Goal: Find specific page/section: Find specific page/section

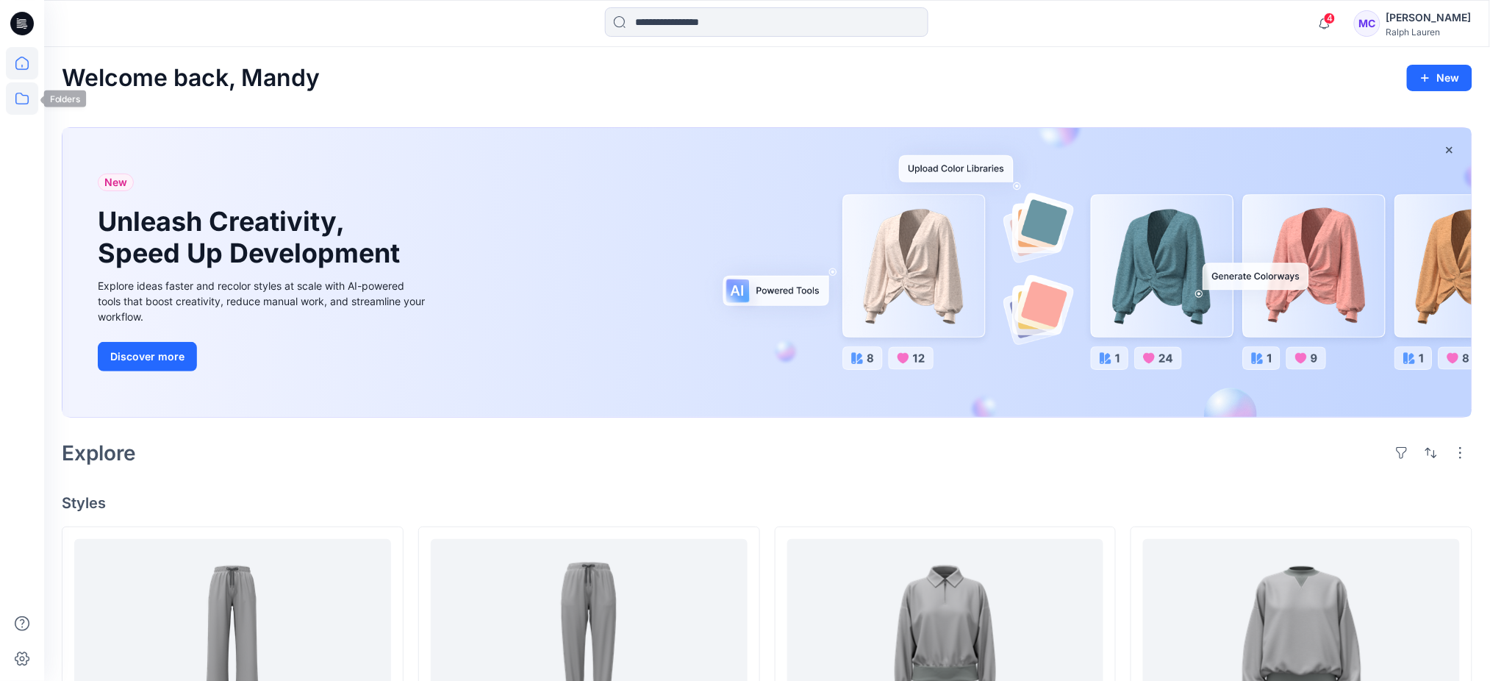
click at [16, 101] on icon at bounding box center [22, 98] width 32 height 32
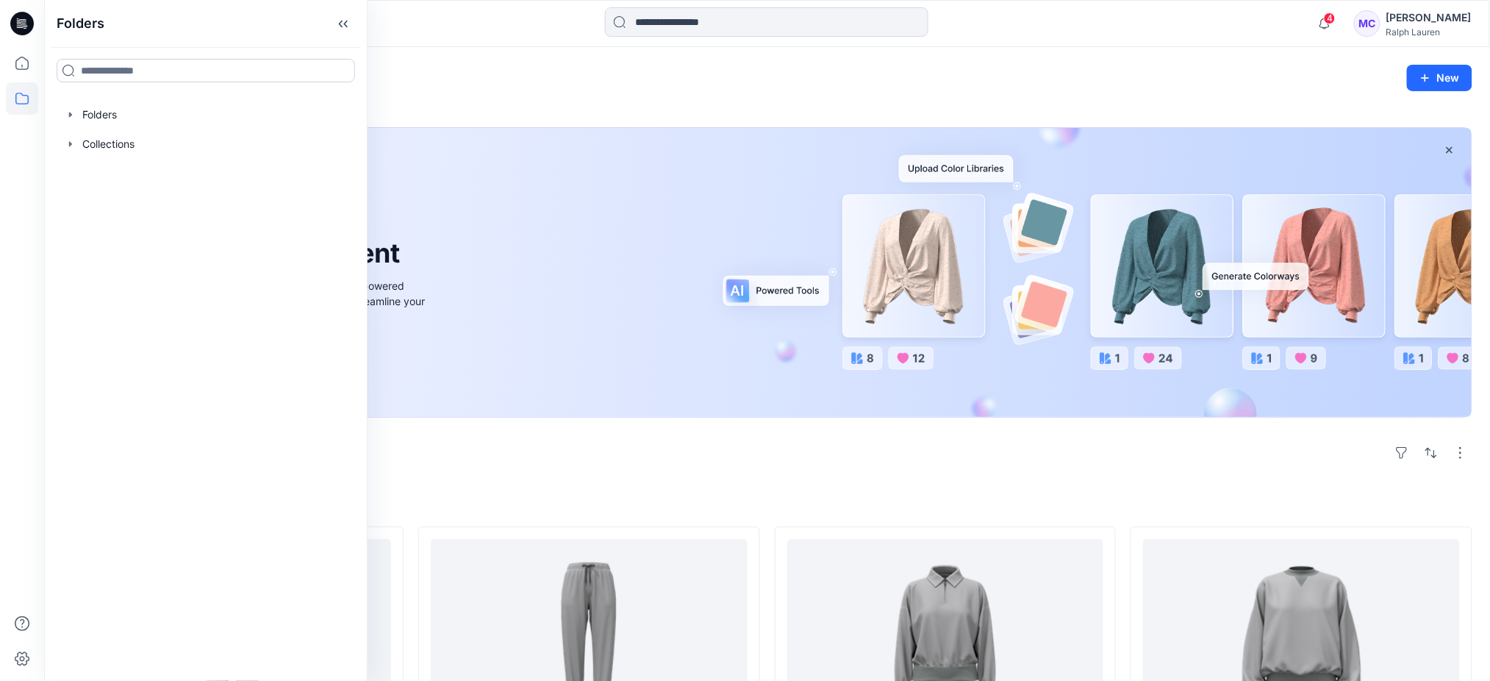
click at [138, 74] on input at bounding box center [206, 71] width 298 height 24
type input "*********"
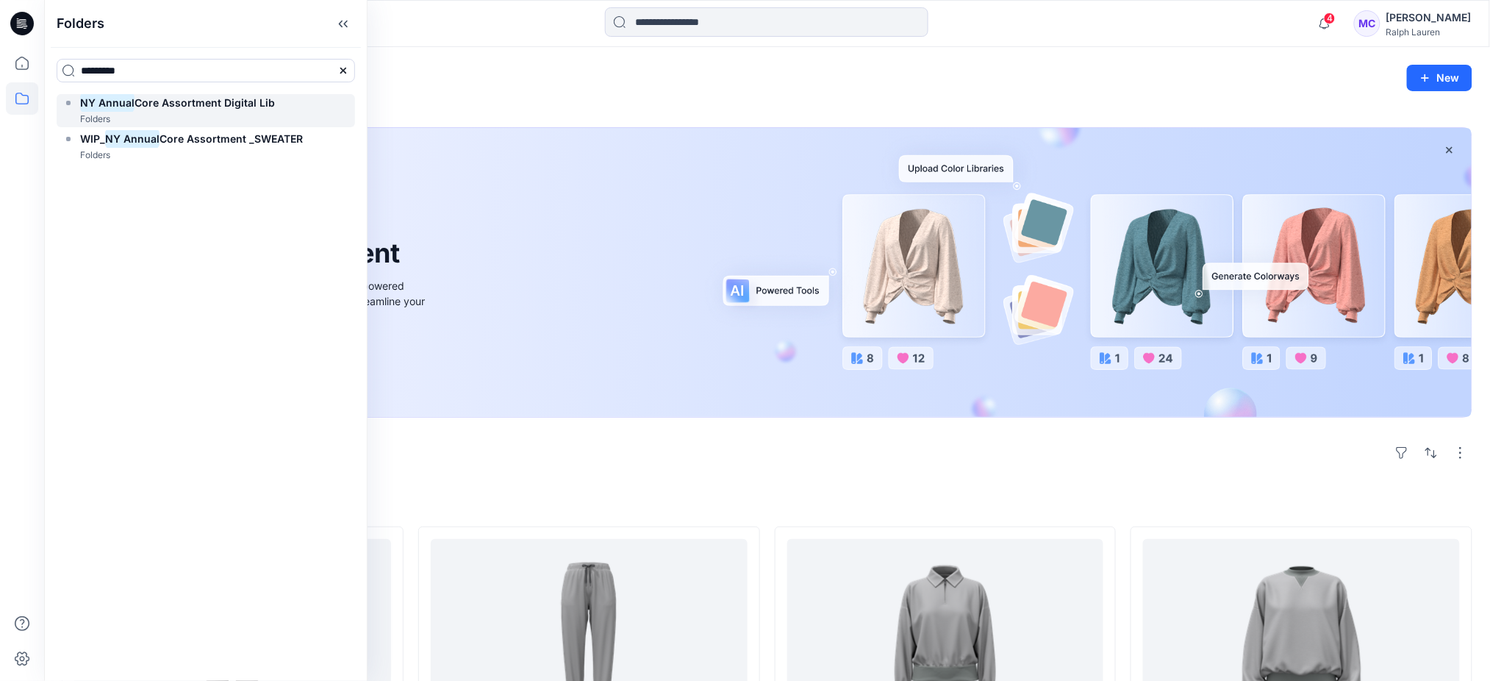
click at [243, 110] on h6 "NY Annual Core Assortment Digital Lib" at bounding box center [177, 103] width 195 height 18
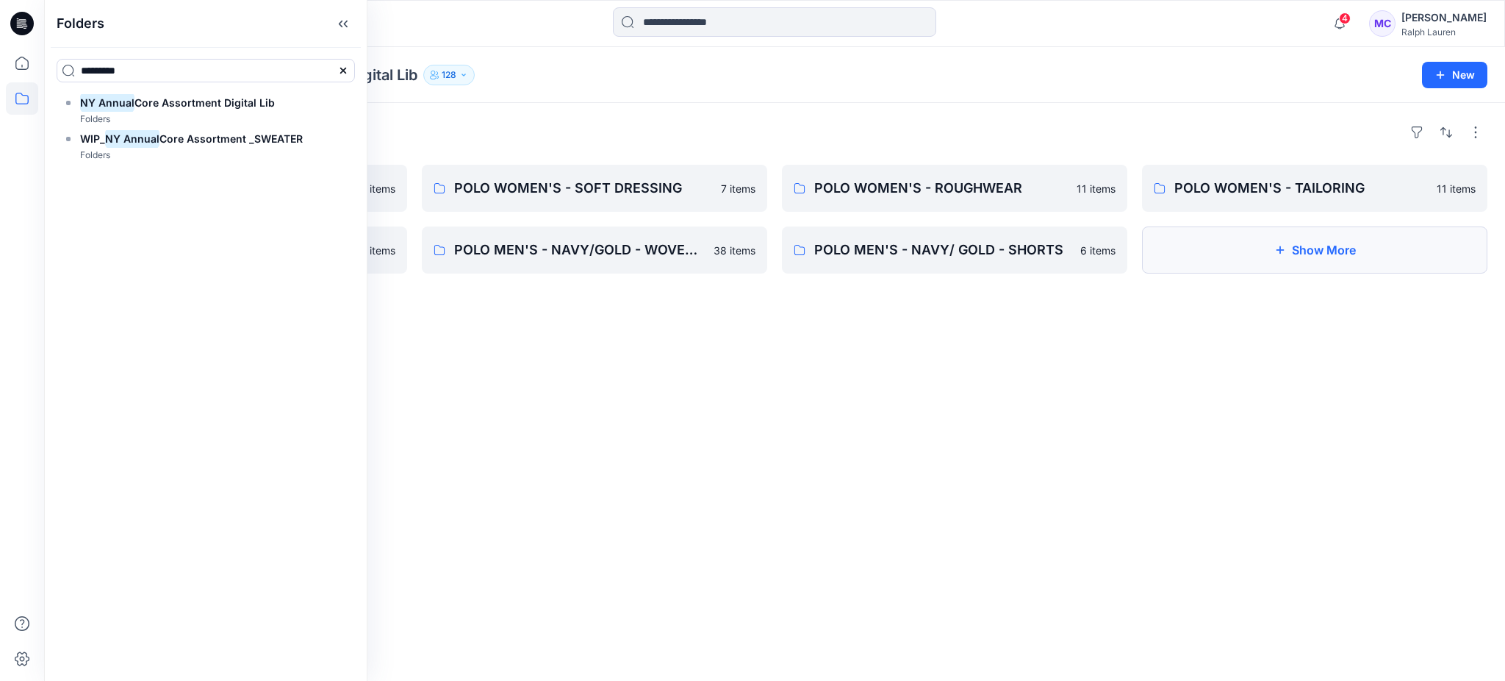
click at [1333, 255] on button "Show More" at bounding box center [1314, 249] width 345 height 47
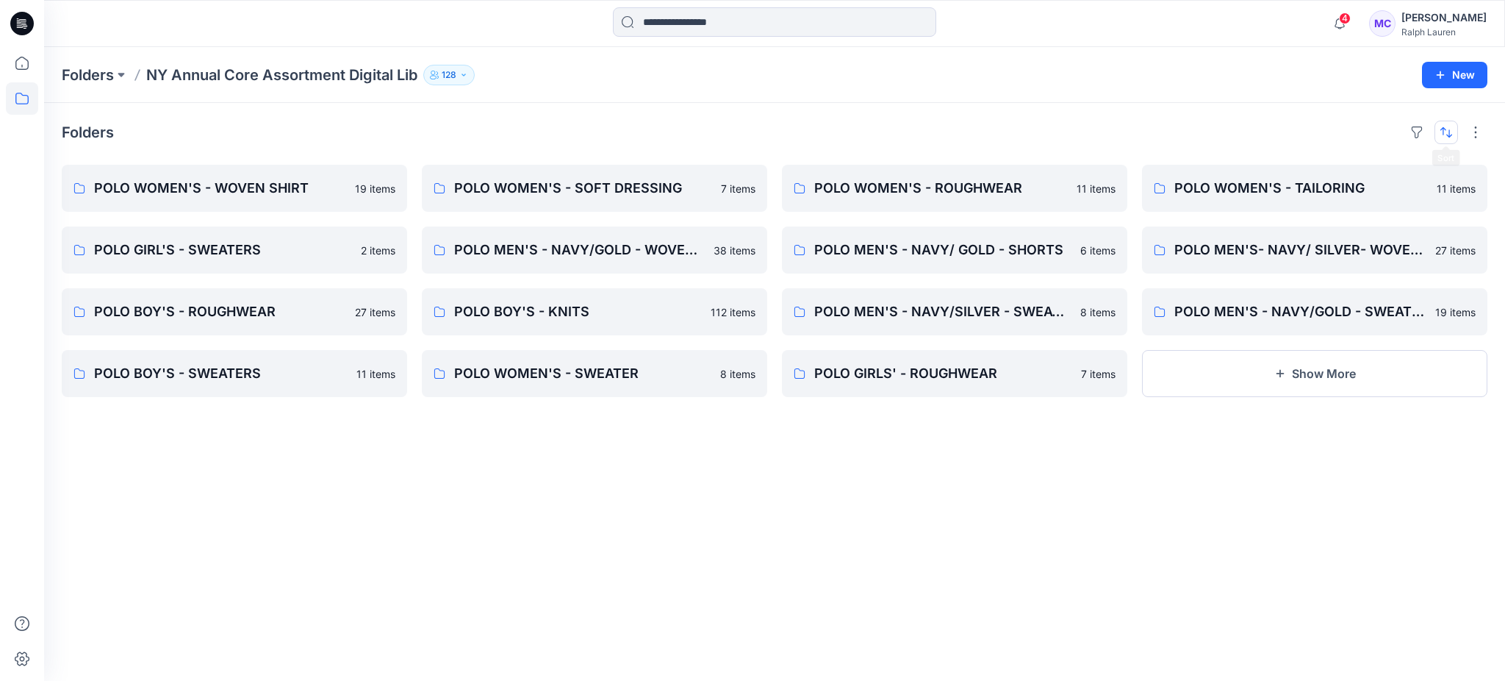
click at [1438, 129] on button "button" at bounding box center [1447, 133] width 24 height 24
click at [1405, 200] on p "A to Z" at bounding box center [1396, 203] width 93 height 15
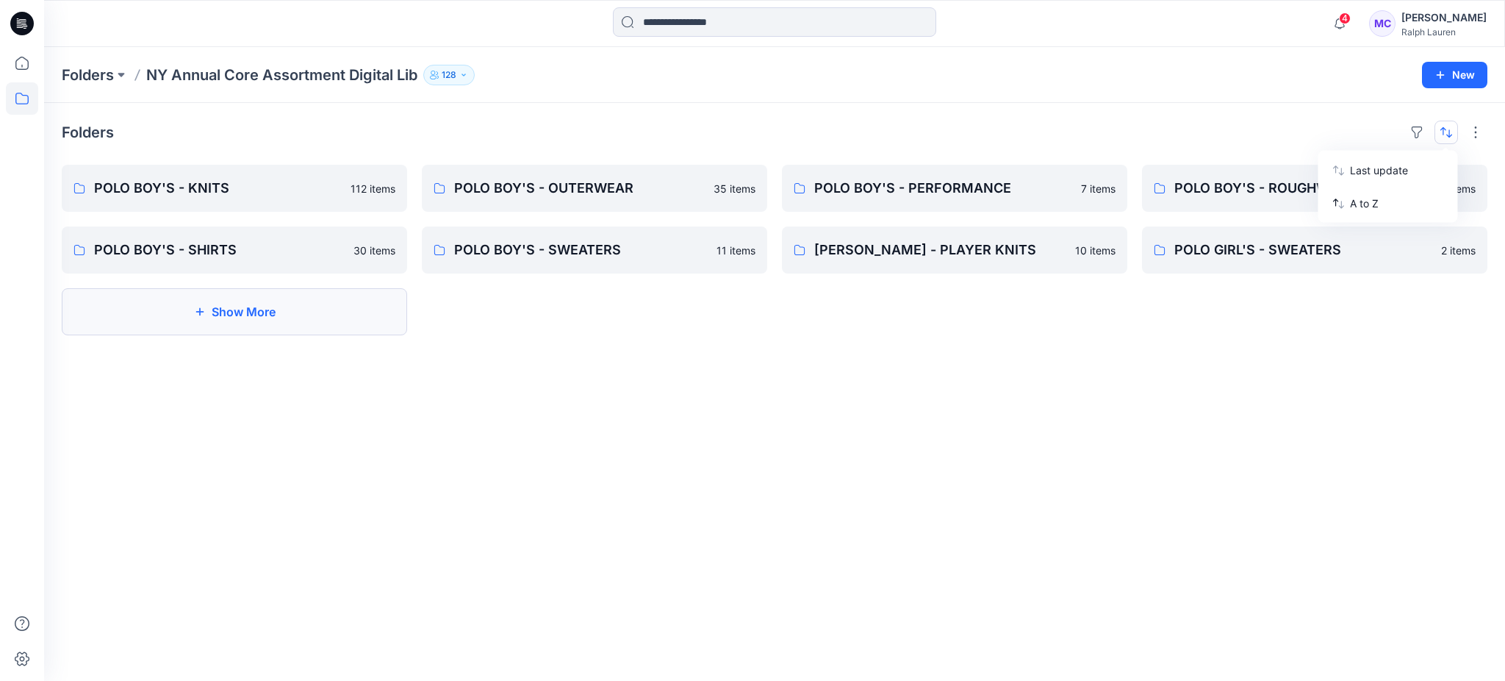
click at [213, 310] on button "Show More" at bounding box center [234, 311] width 345 height 47
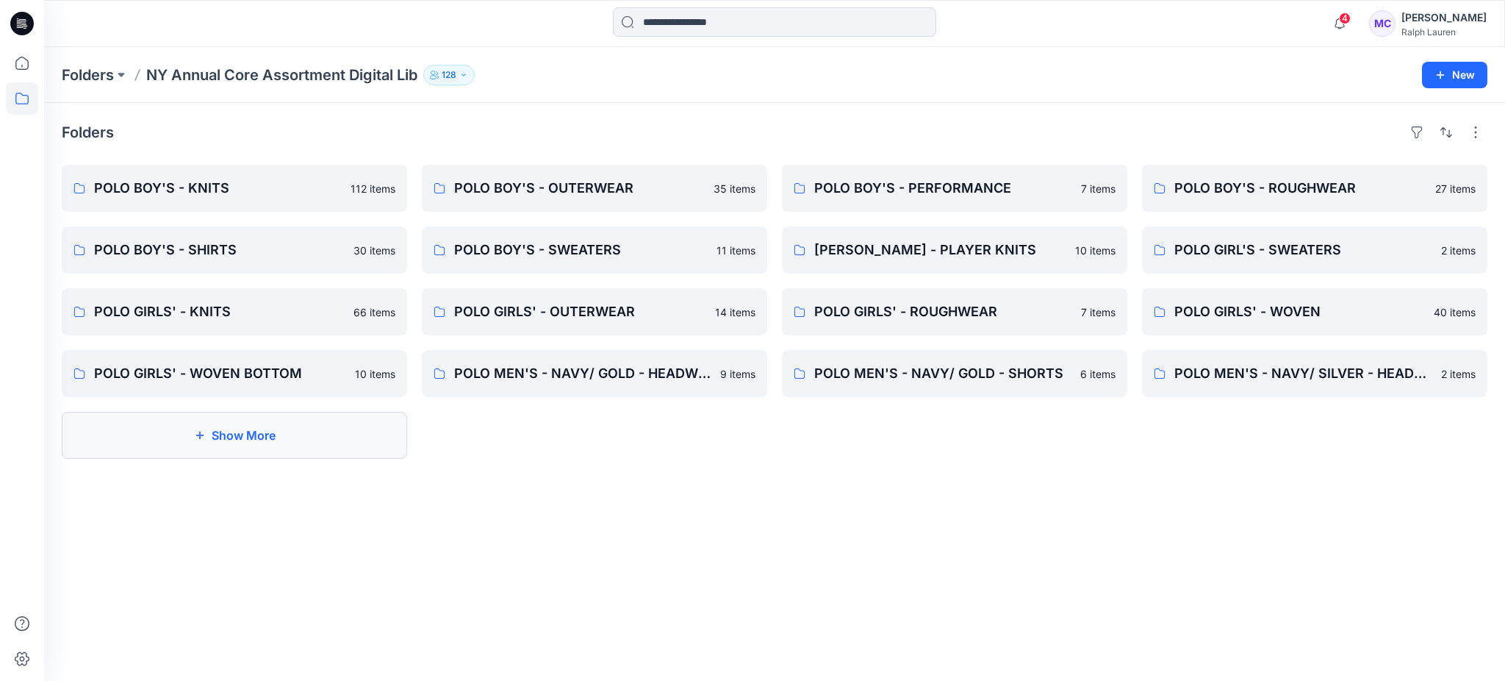
click at [248, 434] on button "Show More" at bounding box center [234, 435] width 345 height 47
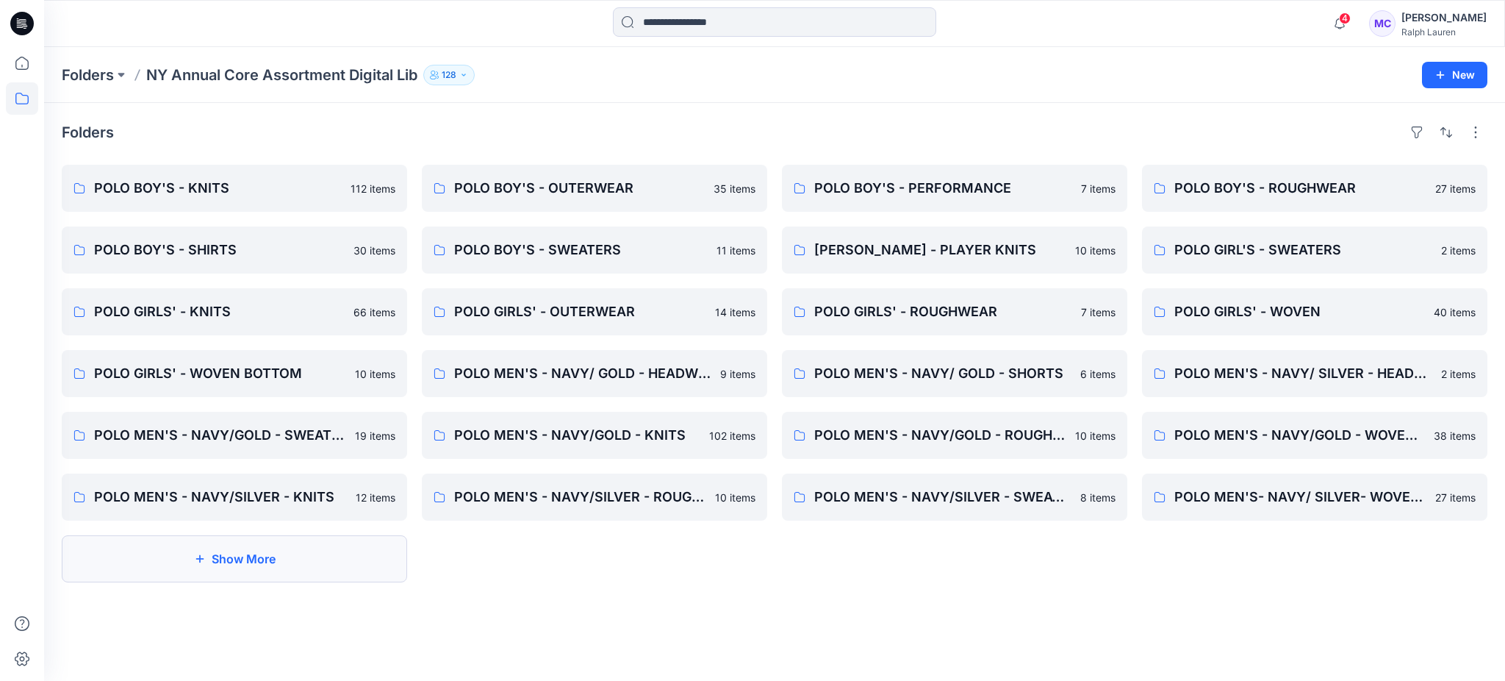
click at [192, 564] on button "Show More" at bounding box center [234, 558] width 345 height 47
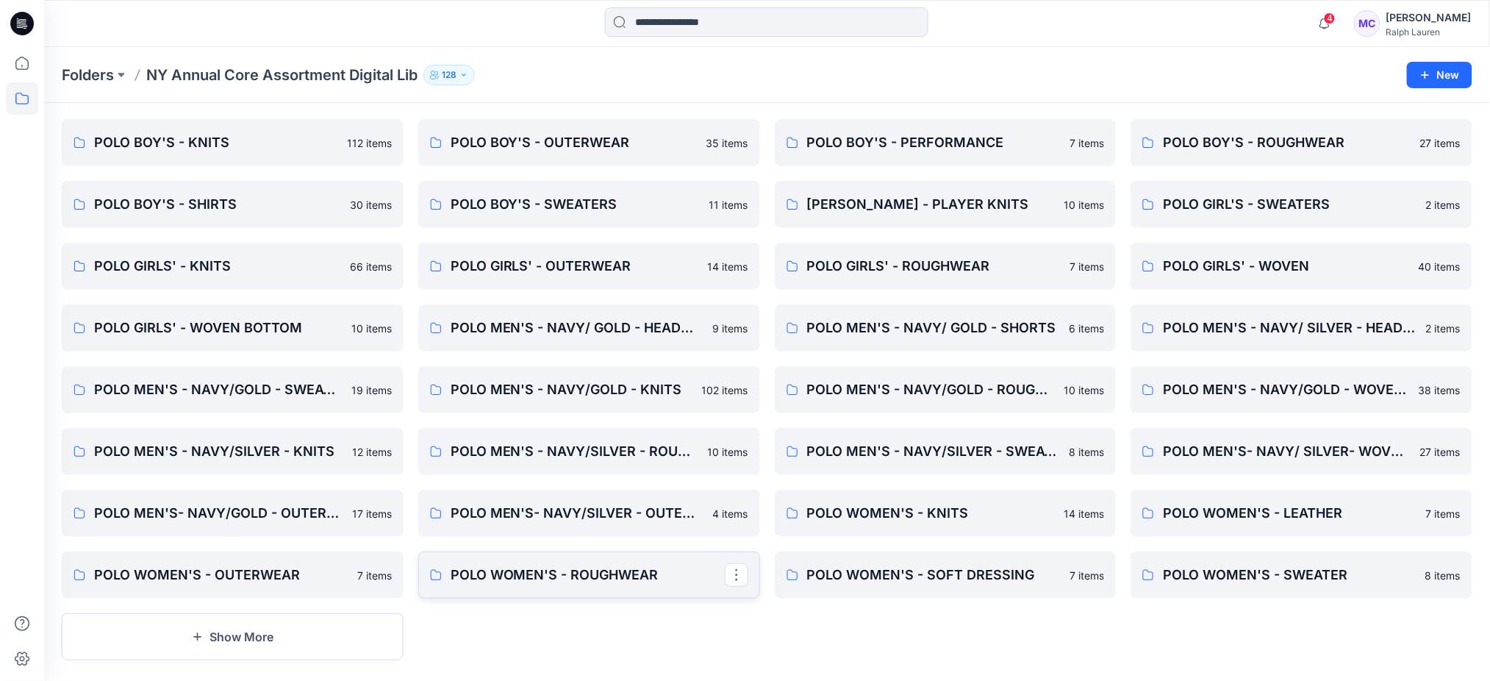
scroll to position [65, 0]
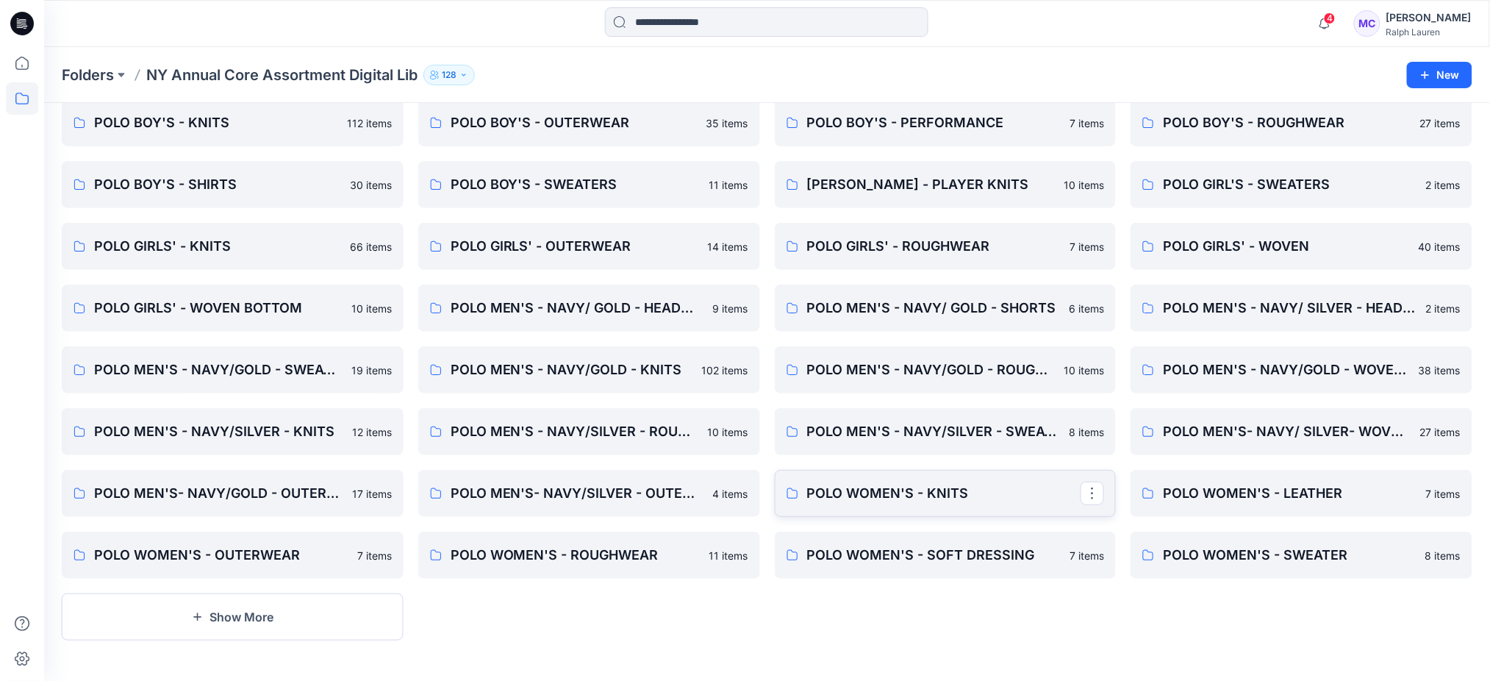
click at [1004, 491] on p "POLO WOMEN'S - KNITS" at bounding box center [944, 493] width 274 height 21
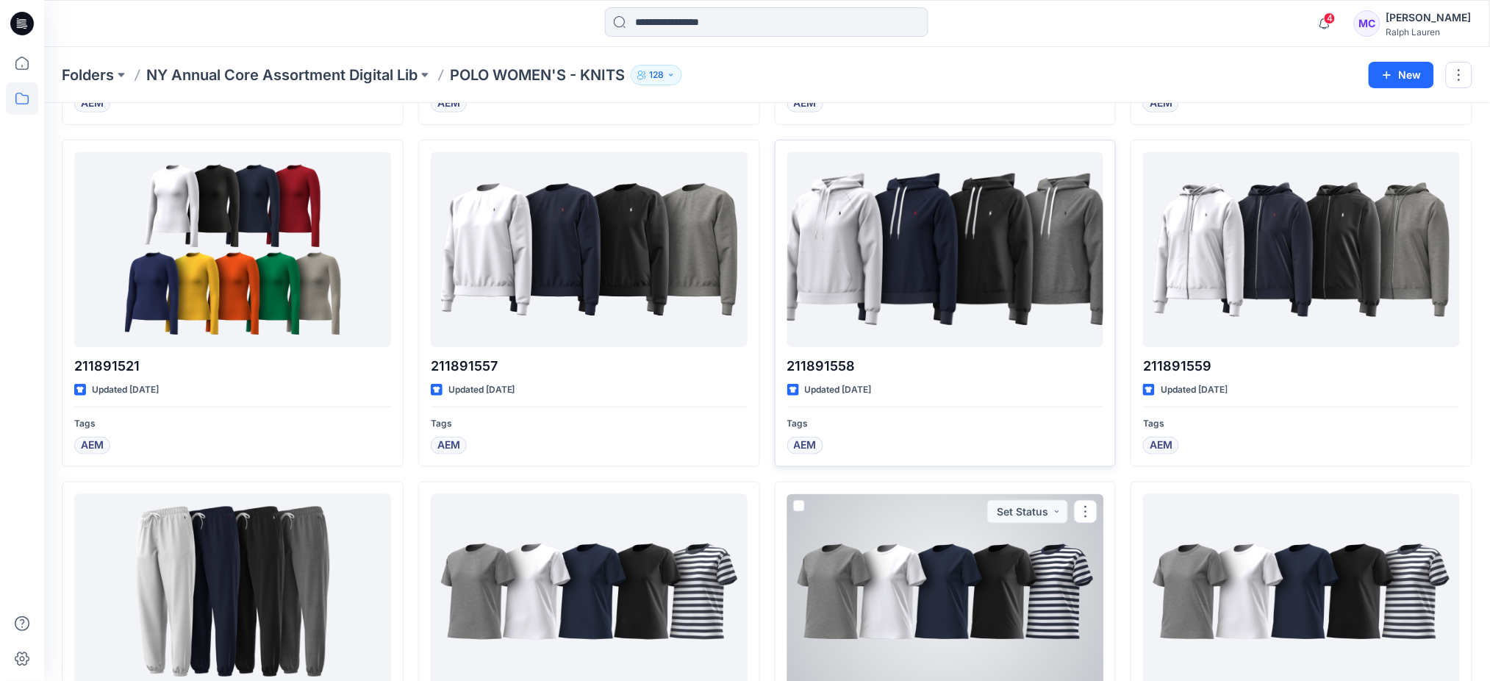
scroll to position [168, 0]
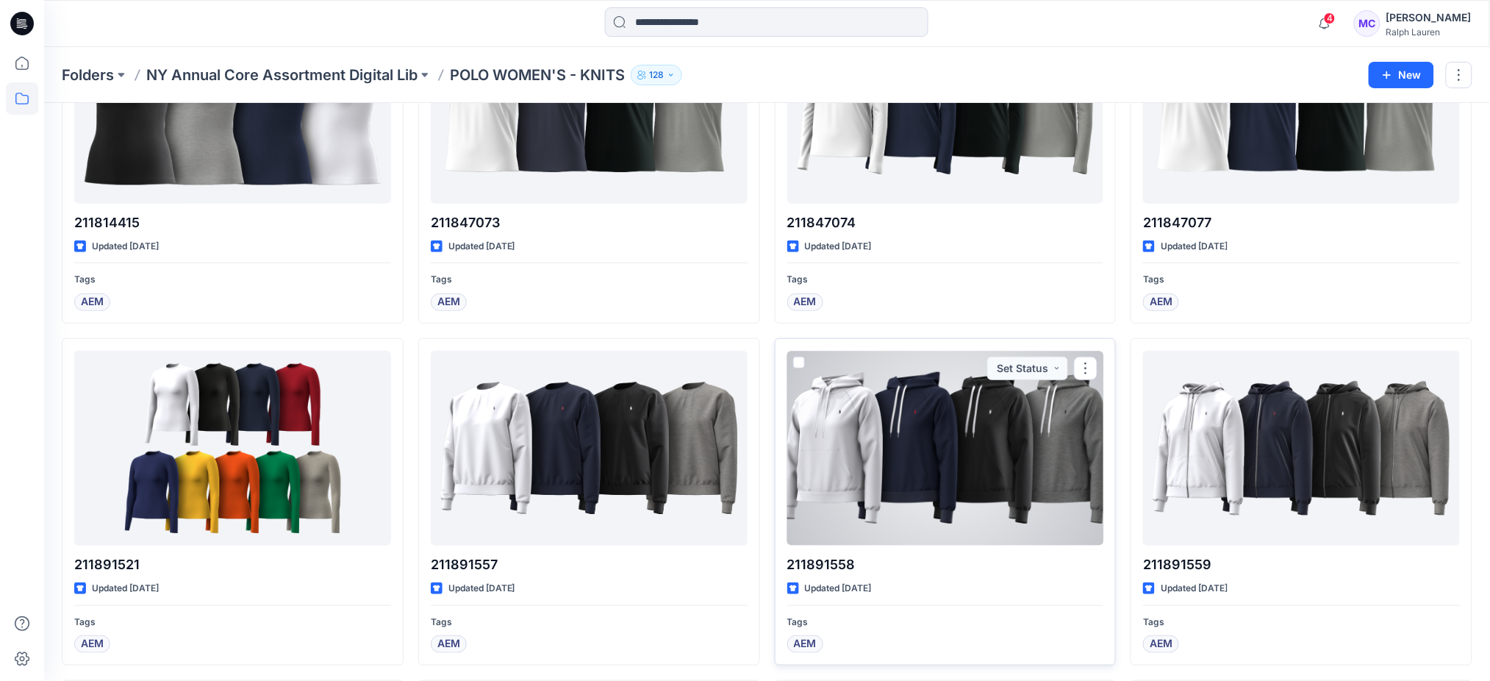
click at [994, 444] on div at bounding box center [945, 448] width 317 height 195
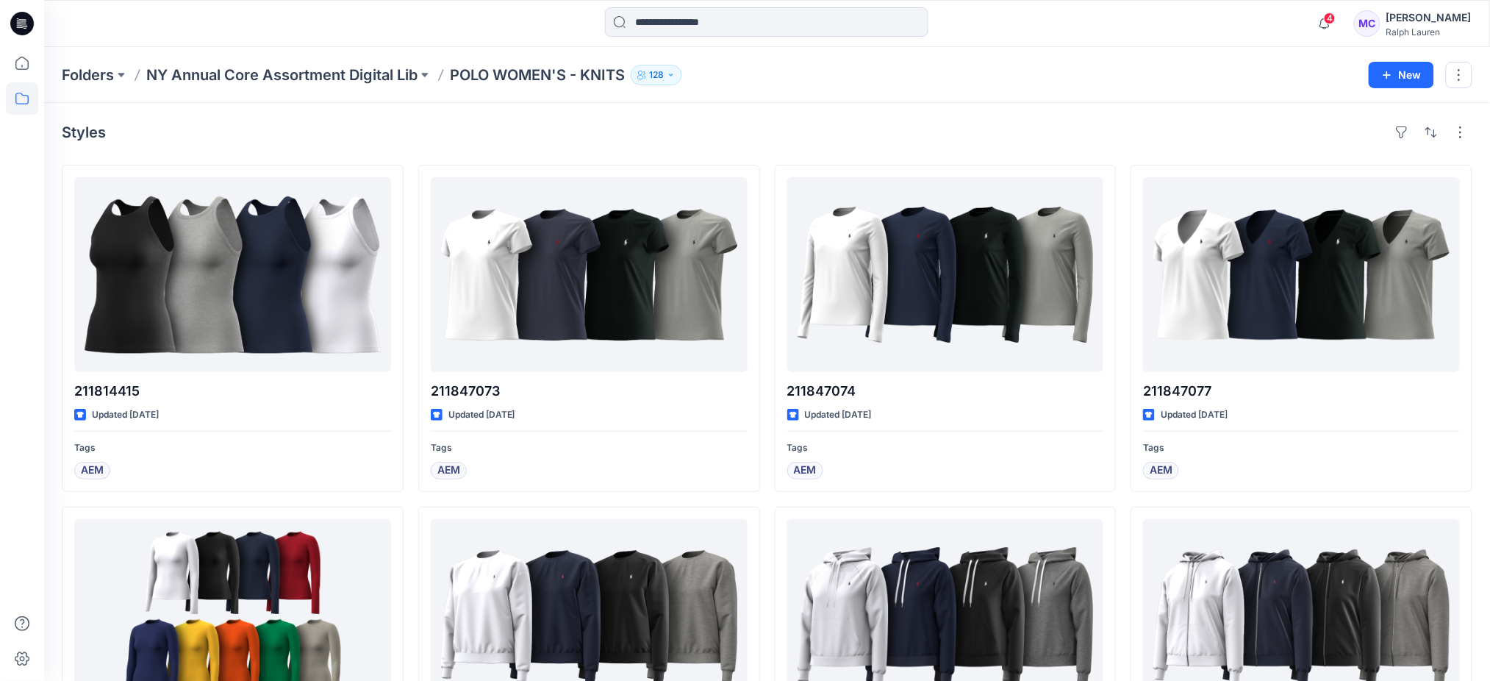
click at [291, 74] on p "NY Annual Core Assortment Digital Lib" at bounding box center [281, 75] width 271 height 21
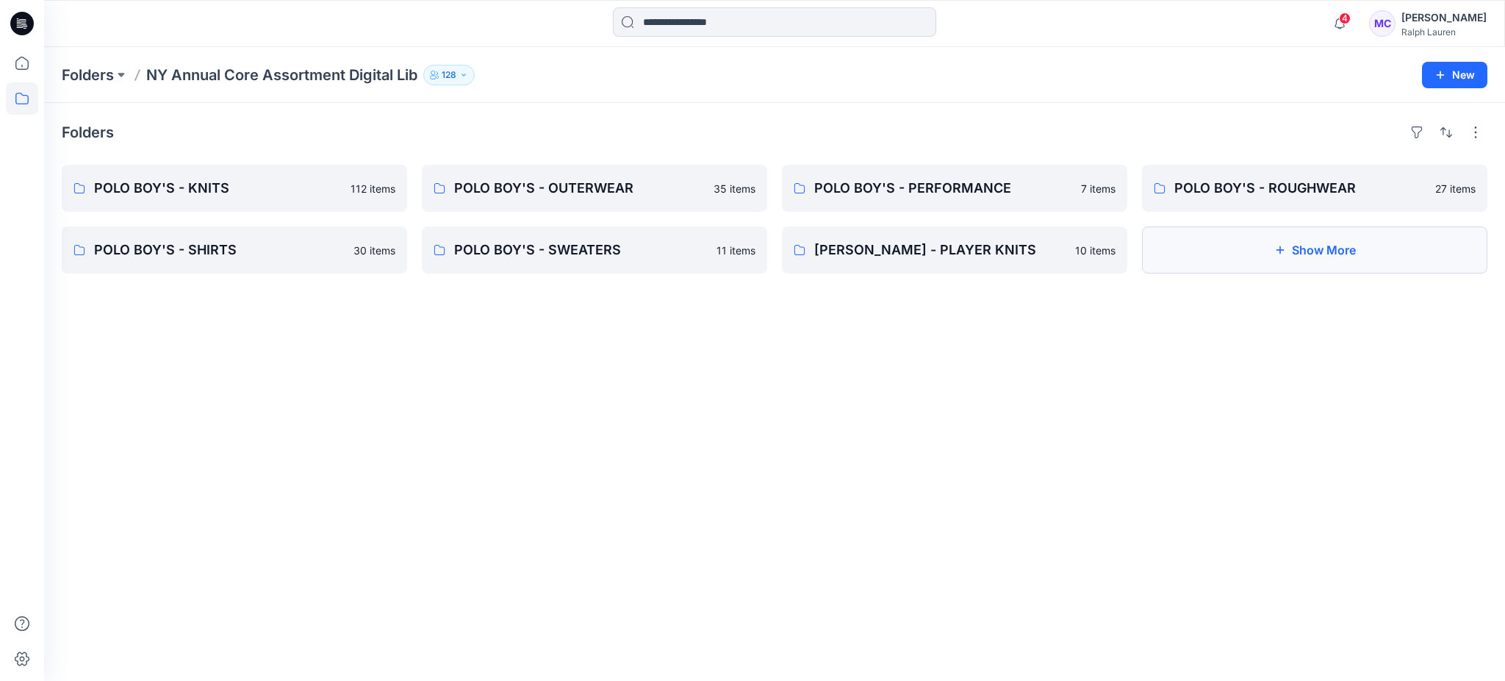
click at [1324, 262] on button "Show More" at bounding box center [1314, 249] width 345 height 47
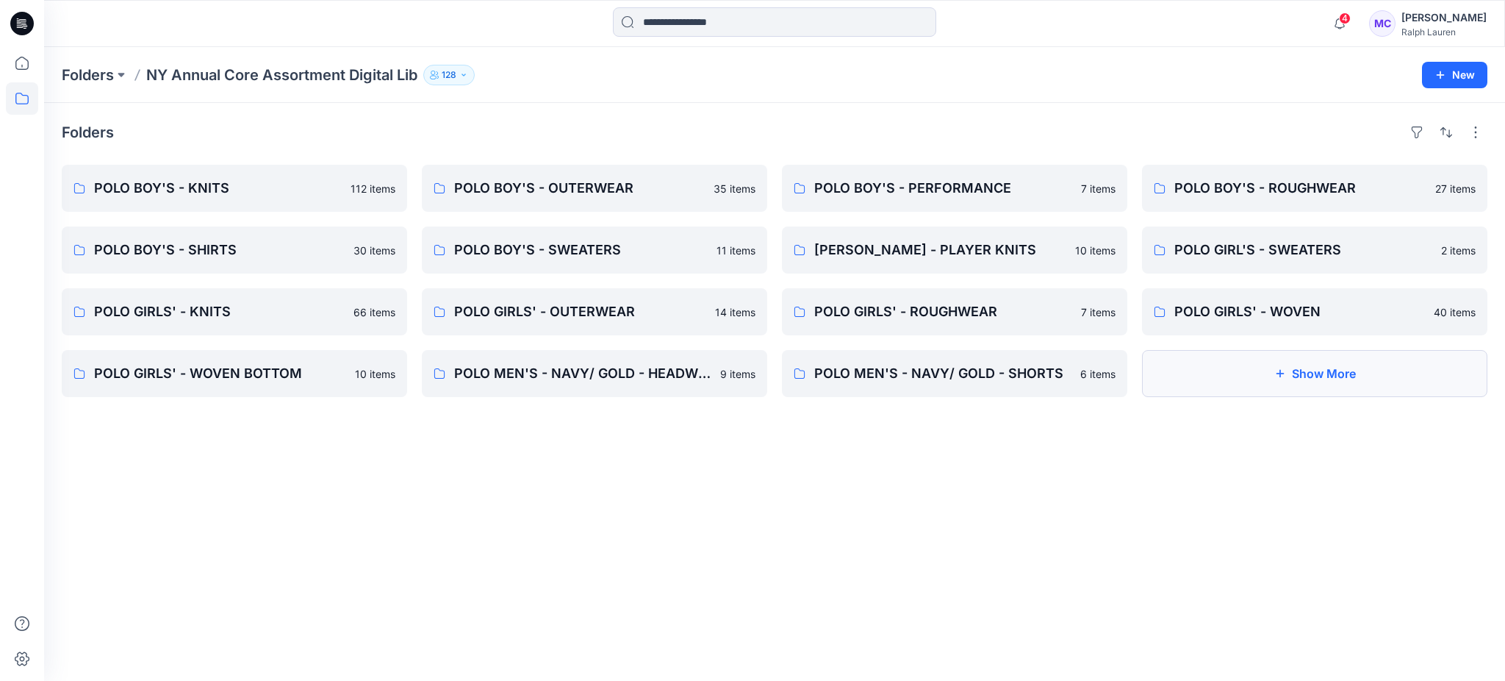
click at [1290, 384] on button "Show More" at bounding box center [1314, 373] width 345 height 47
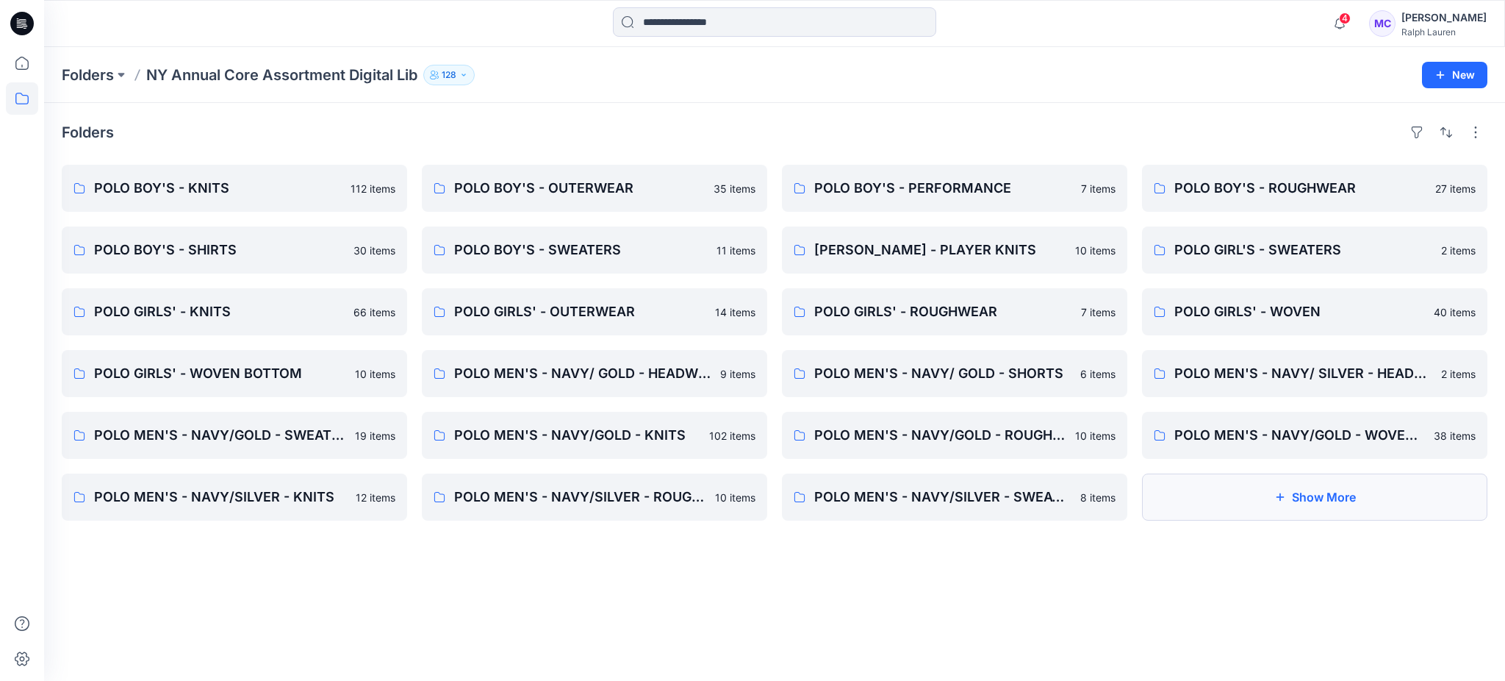
click at [1303, 499] on button "Show More" at bounding box center [1314, 496] width 345 height 47
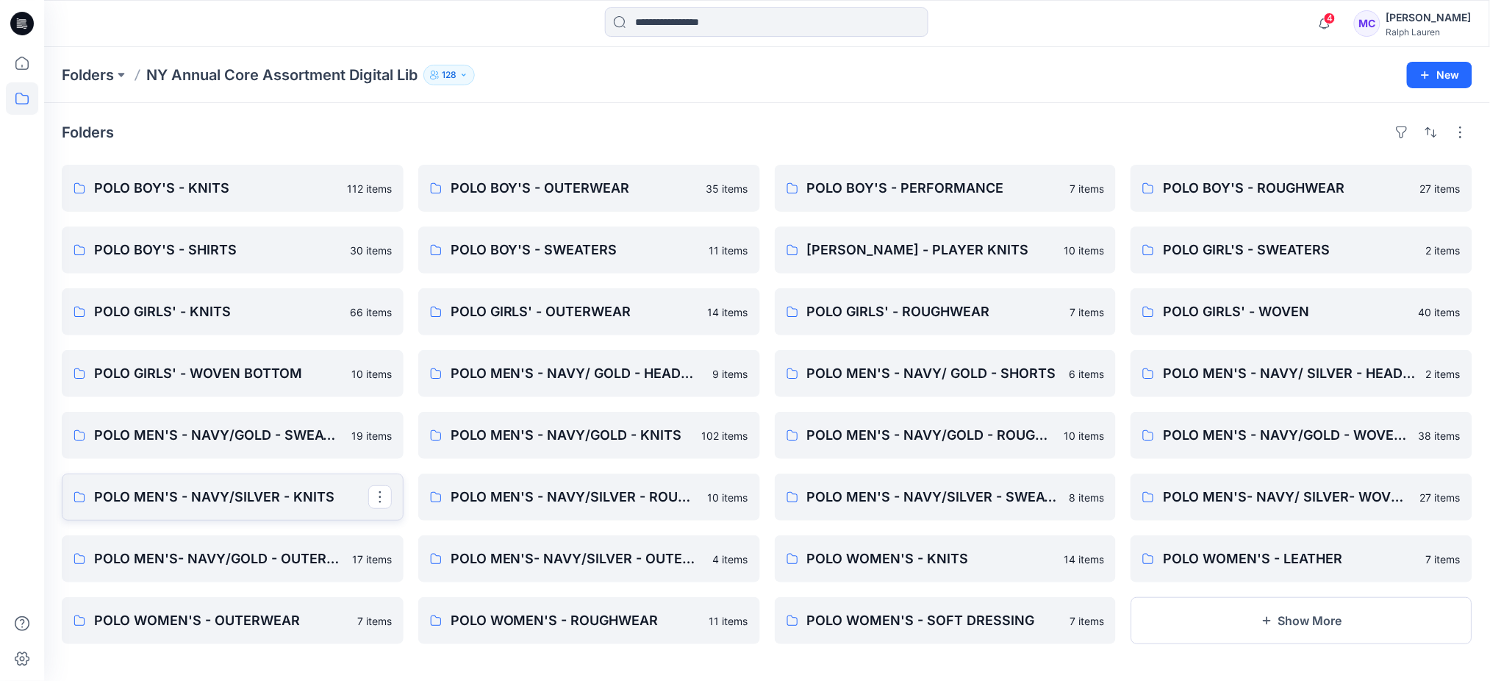
click at [276, 504] on p "POLO MEN'S - NAVY/SILVER - KNITS" at bounding box center [231, 497] width 274 height 21
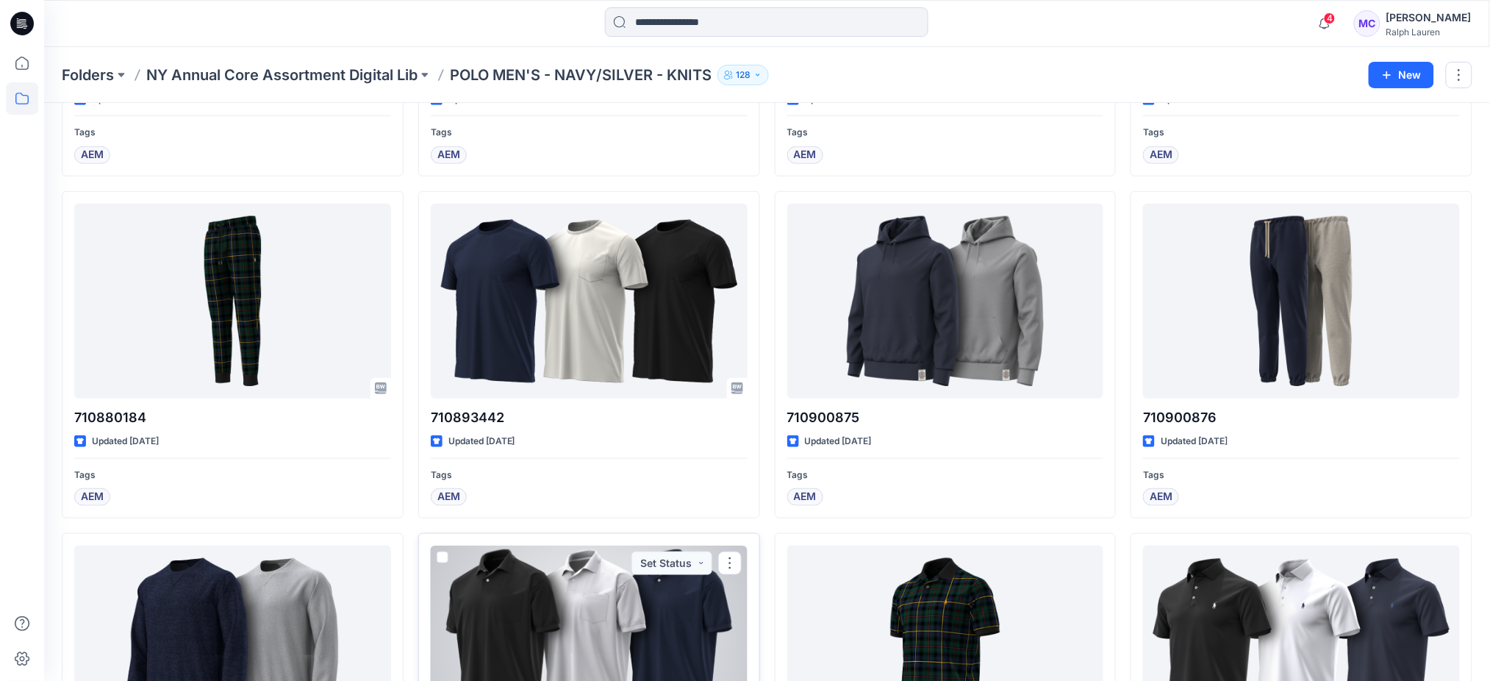
scroll to position [294, 0]
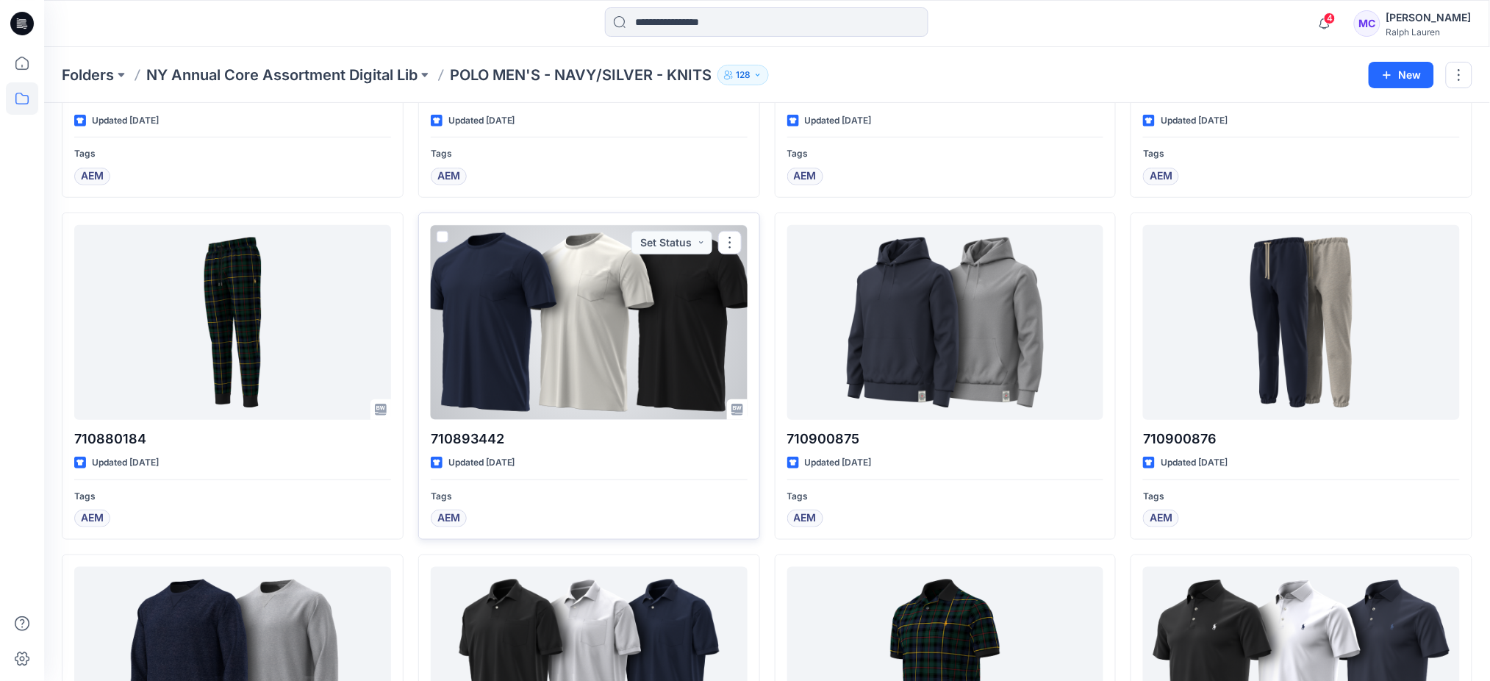
click at [714, 538] on div "710893442 Updated [DATE] Tags AEM Set Status" at bounding box center [589, 375] width 342 height 327
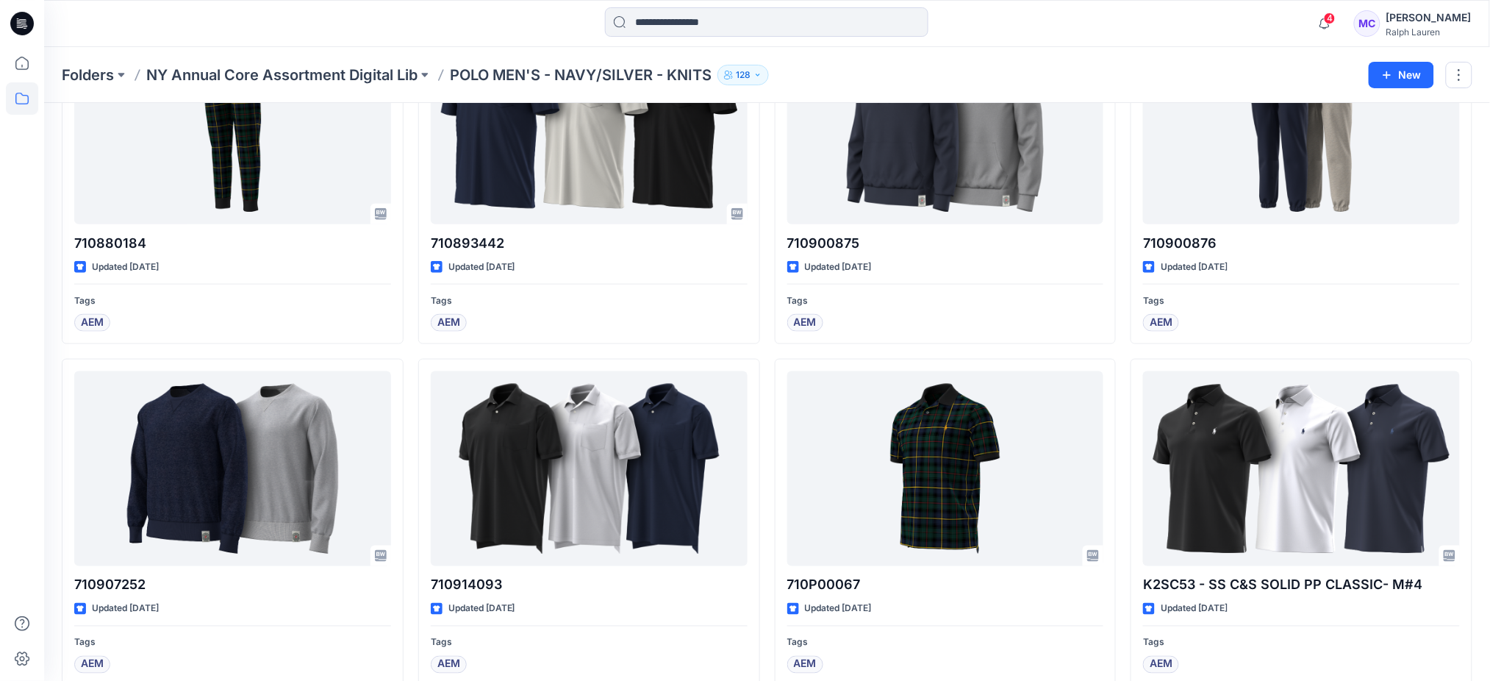
click at [1487, 601] on div "Styles 710850860 Updated [DATE] Tags AEM 710880184 Updated [DATE] Tags AEM 7109…" at bounding box center [767, 158] width 1446 height 1090
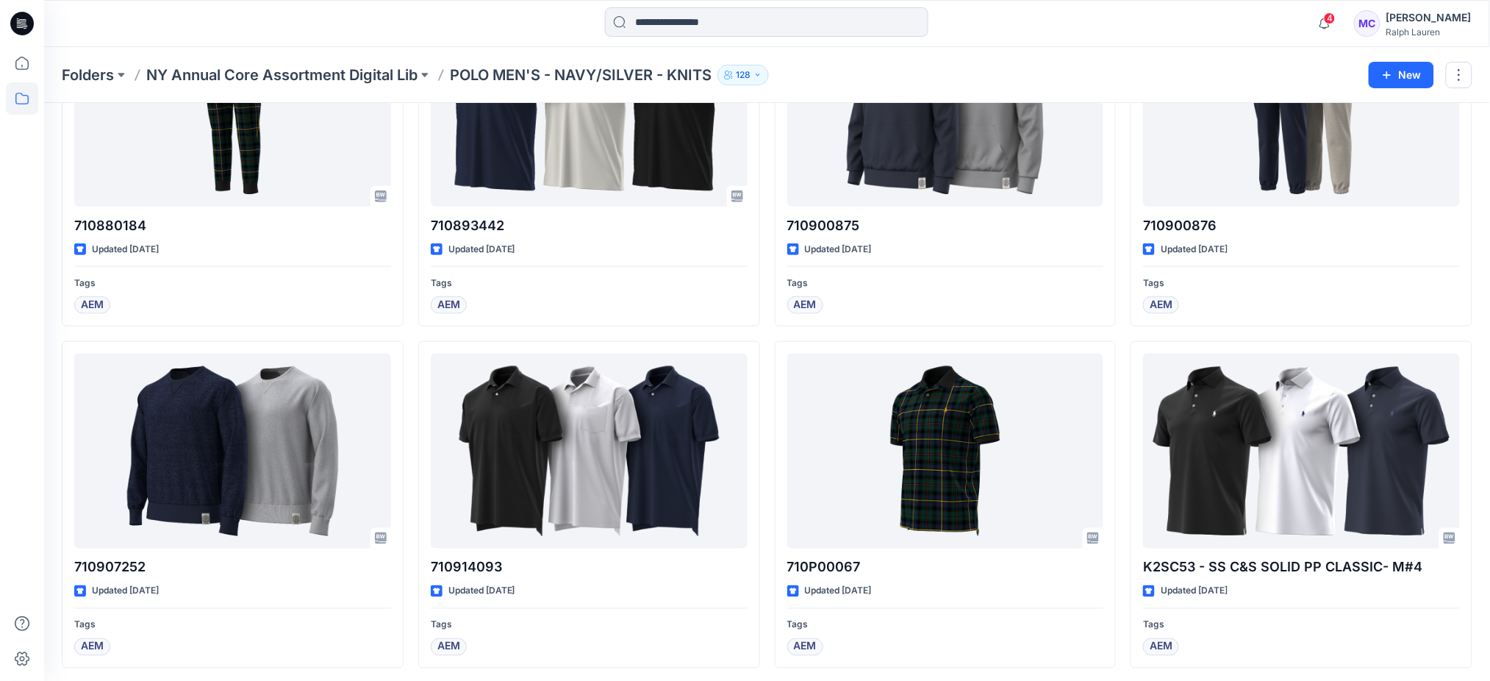
scroll to position [512, 0]
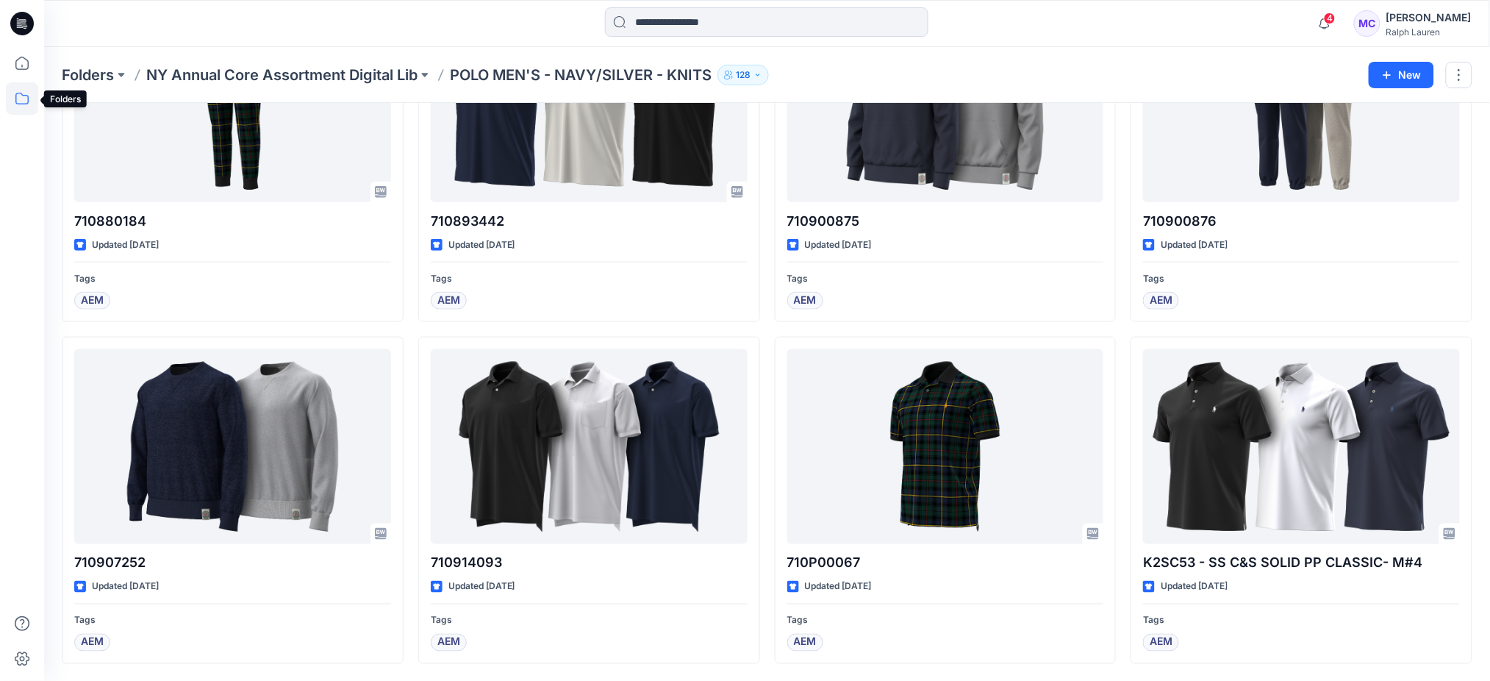
click at [15, 93] on icon at bounding box center [22, 98] width 32 height 32
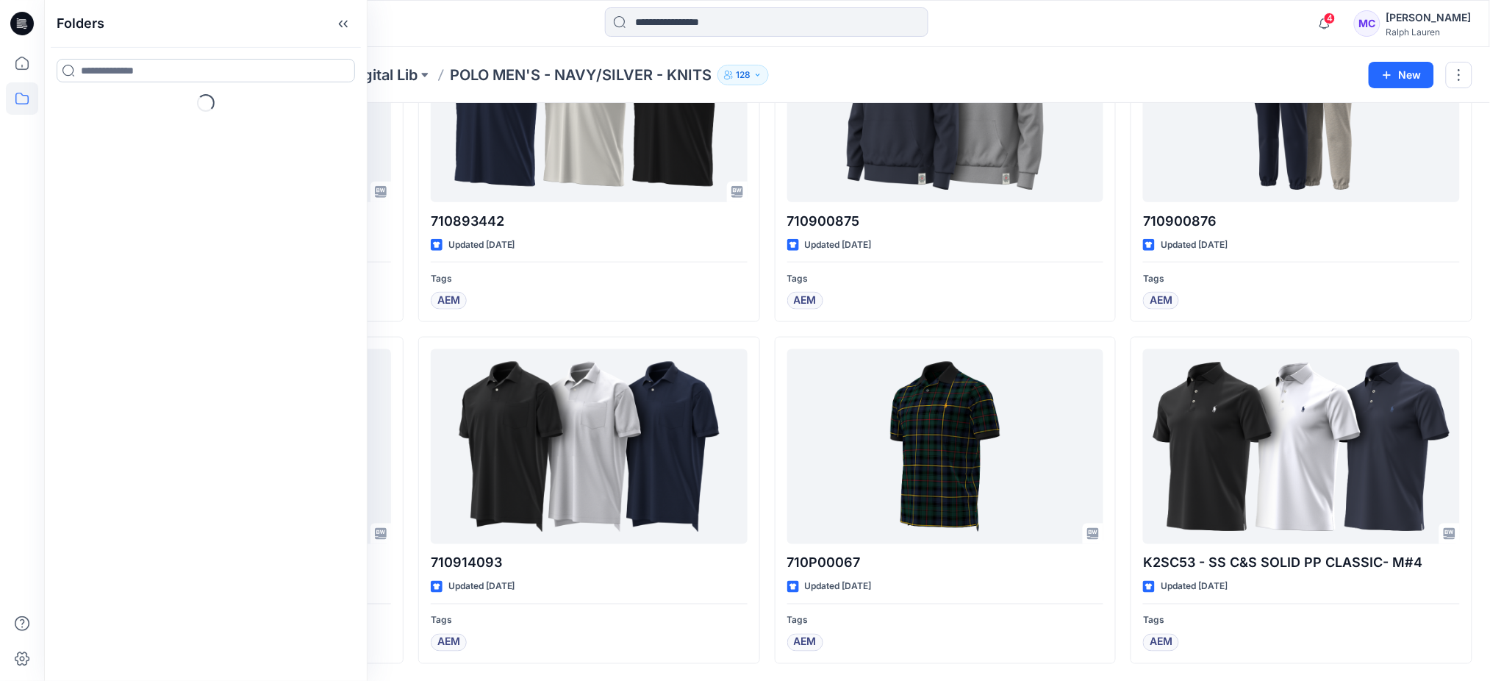
click at [119, 67] on input at bounding box center [206, 71] width 298 height 24
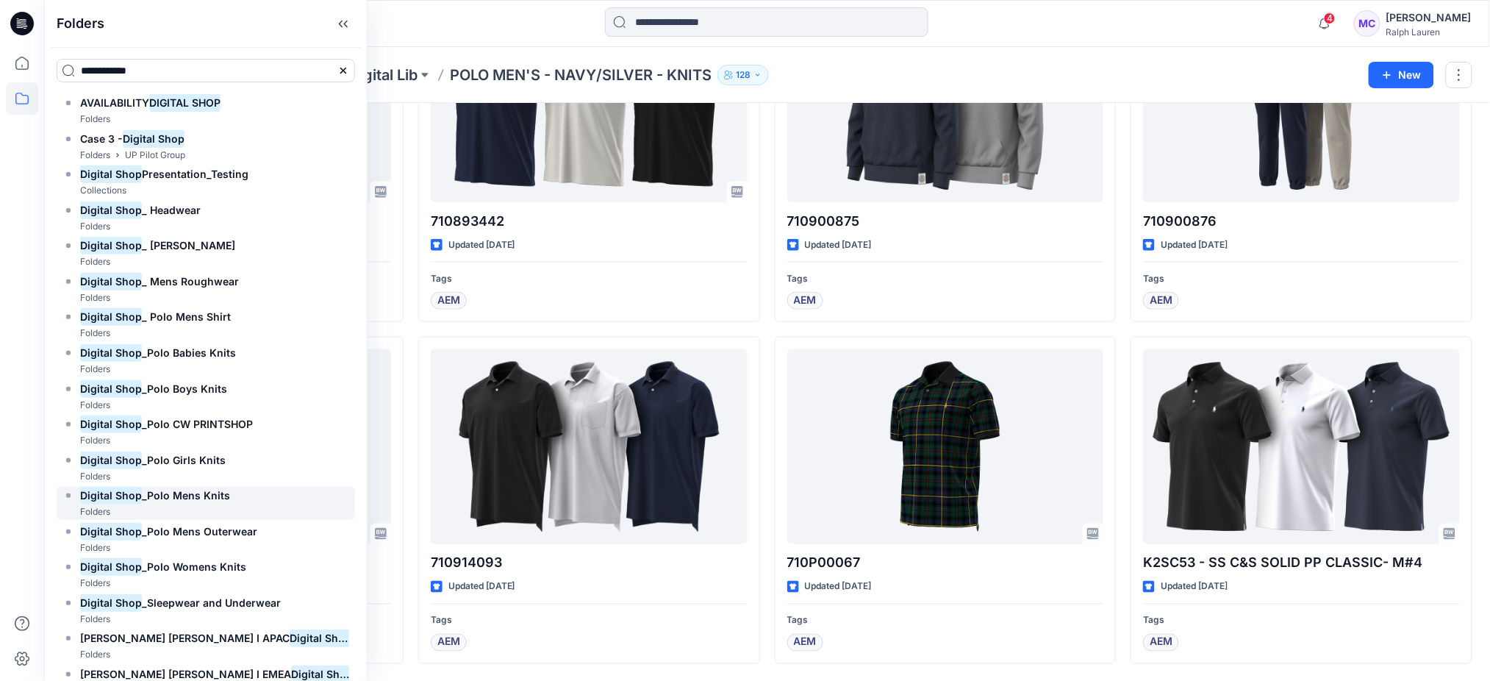
type input "**********"
click at [229, 491] on div "Digital Shop _Polo Mens Knits Folders" at bounding box center [206, 503] width 298 height 33
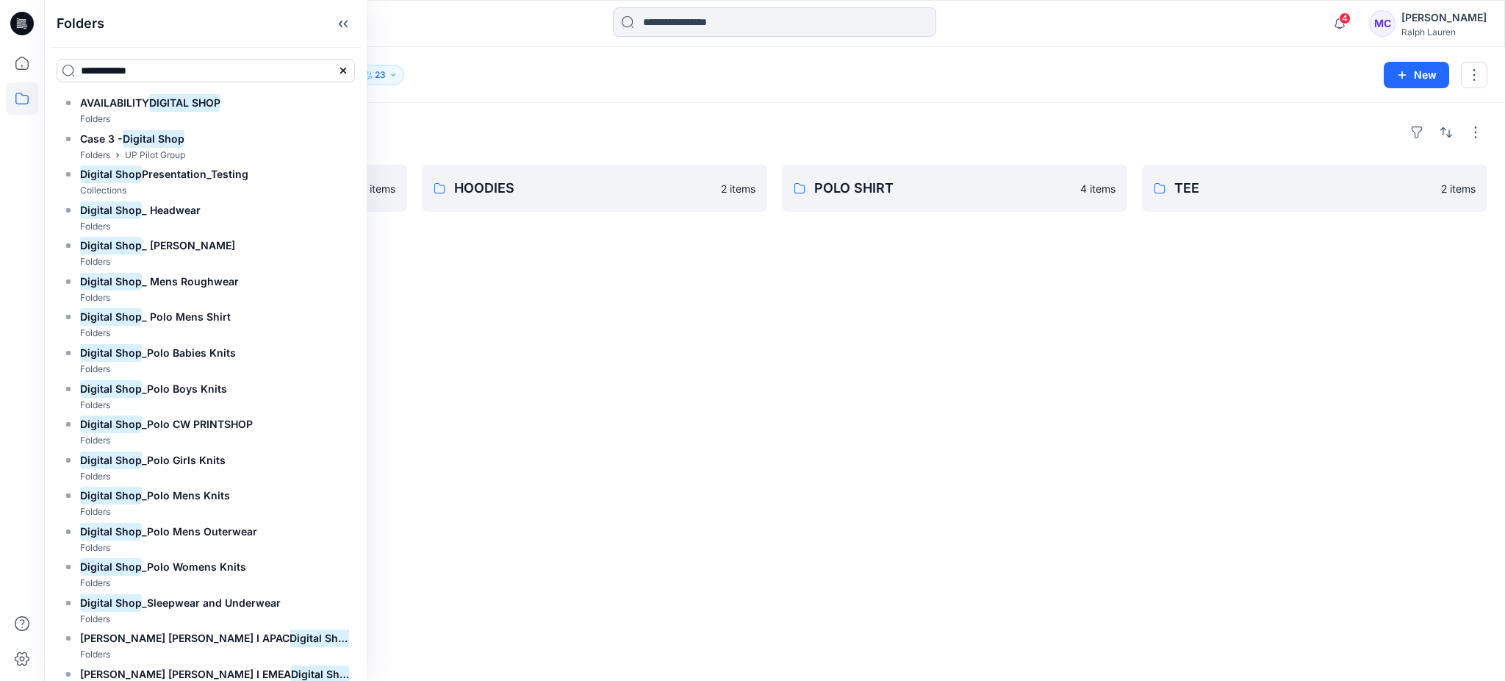
drag, startPoint x: 946, startPoint y: 354, endPoint x: 956, endPoint y: 348, distance: 11.5
click at [950, 351] on div "Folders BOTTOM 2 items HOODIES 2 items POLO SHIRT 4 items TEE 2 items" at bounding box center [774, 392] width 1461 height 578
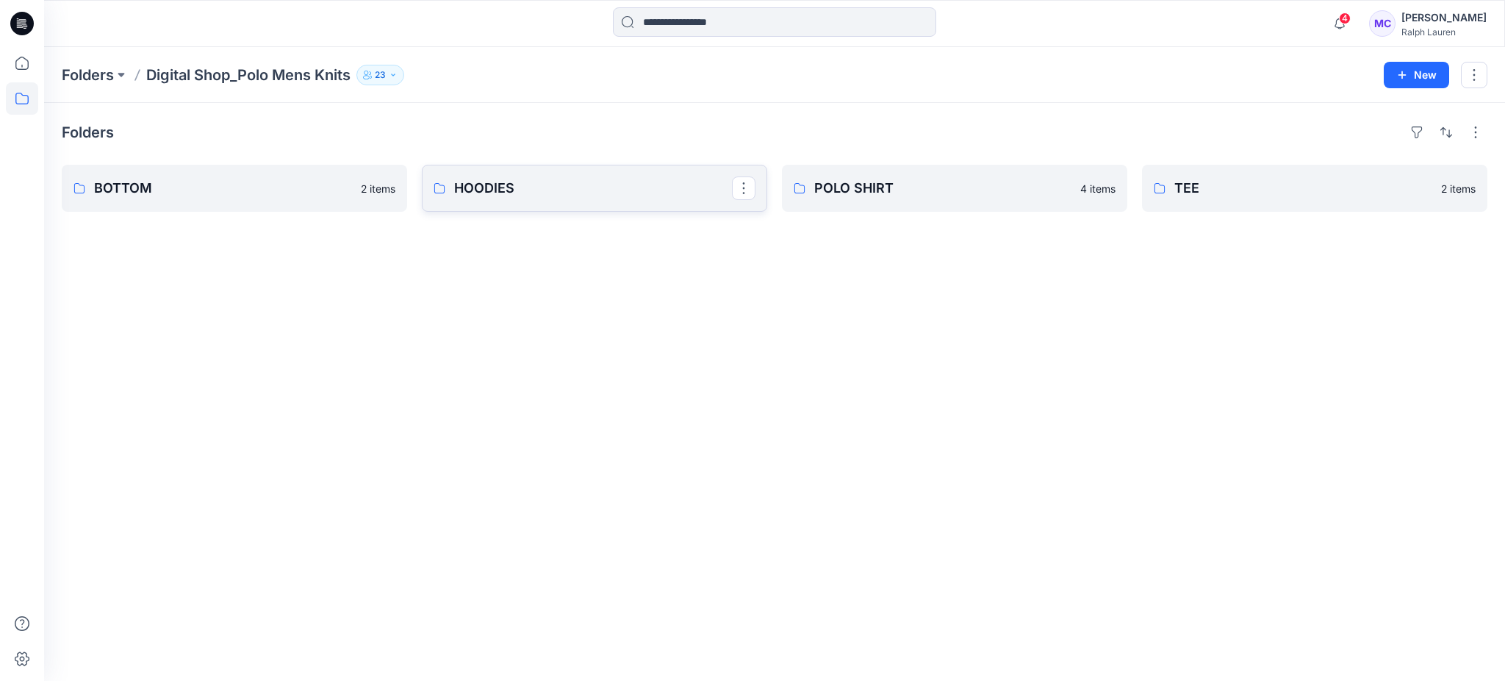
click at [566, 197] on p "HOODIES" at bounding box center [593, 188] width 278 height 21
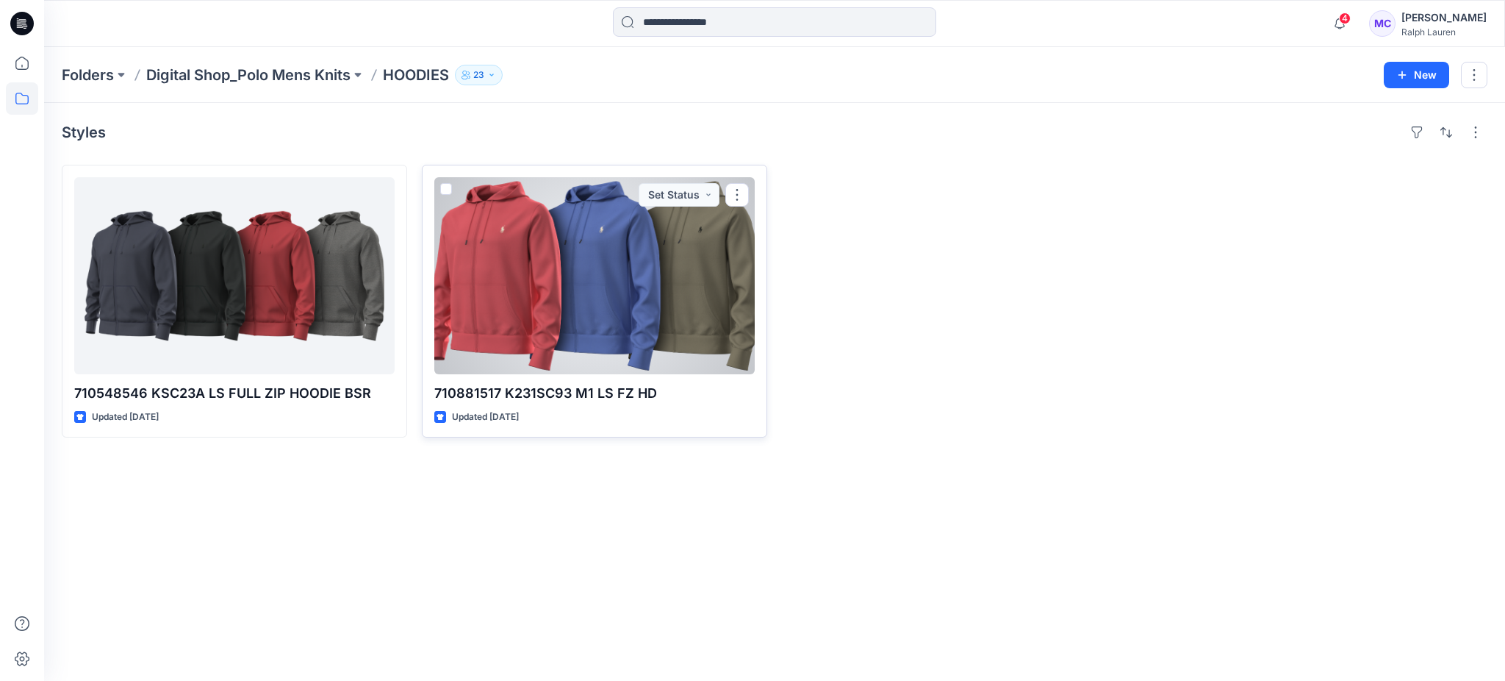
click at [578, 301] on div at bounding box center [594, 275] width 320 height 197
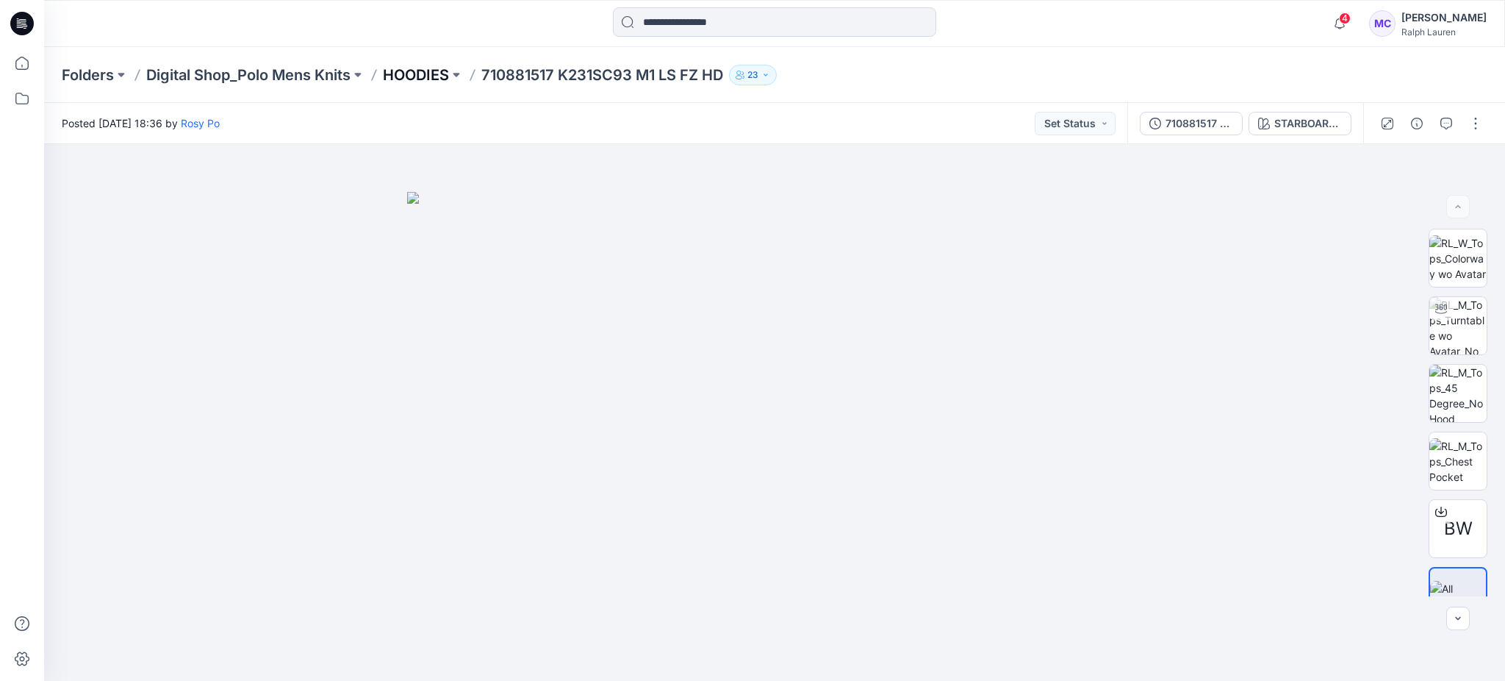
click at [424, 68] on p "HOODIES" at bounding box center [416, 75] width 66 height 21
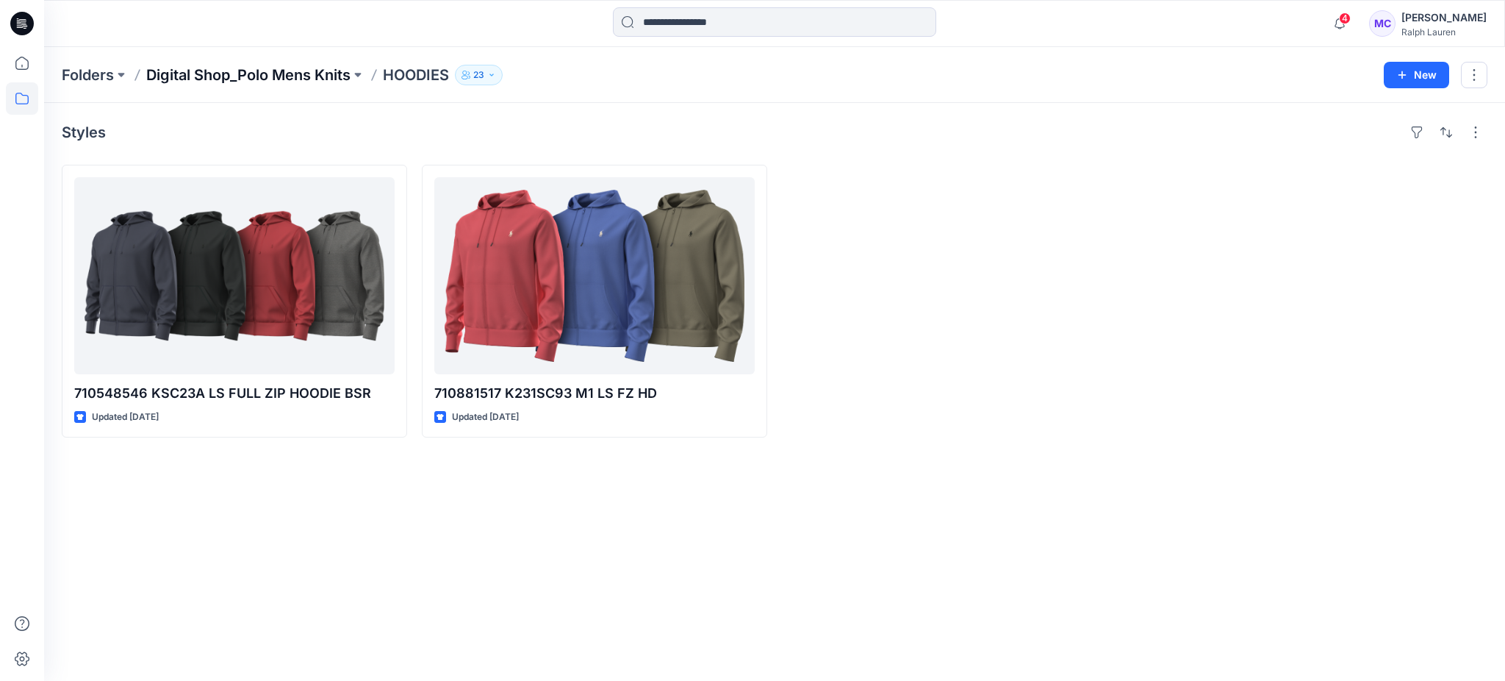
click at [241, 76] on p "Digital Shop_Polo Mens Knits" at bounding box center [248, 75] width 204 height 21
